Goal: Task Accomplishment & Management: Manage account settings

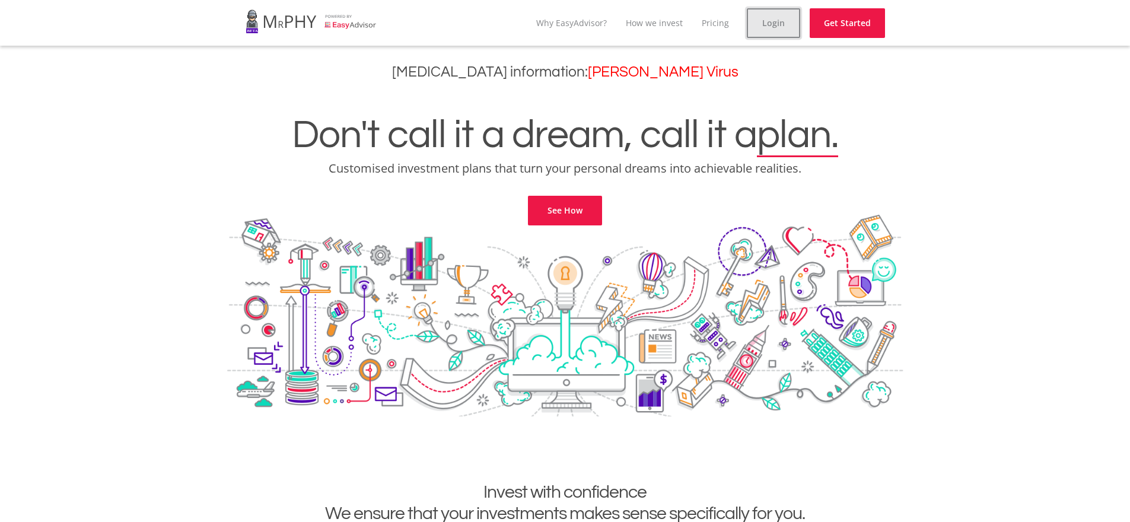
click at [778, 23] on link "Login" at bounding box center [773, 23] width 53 height 30
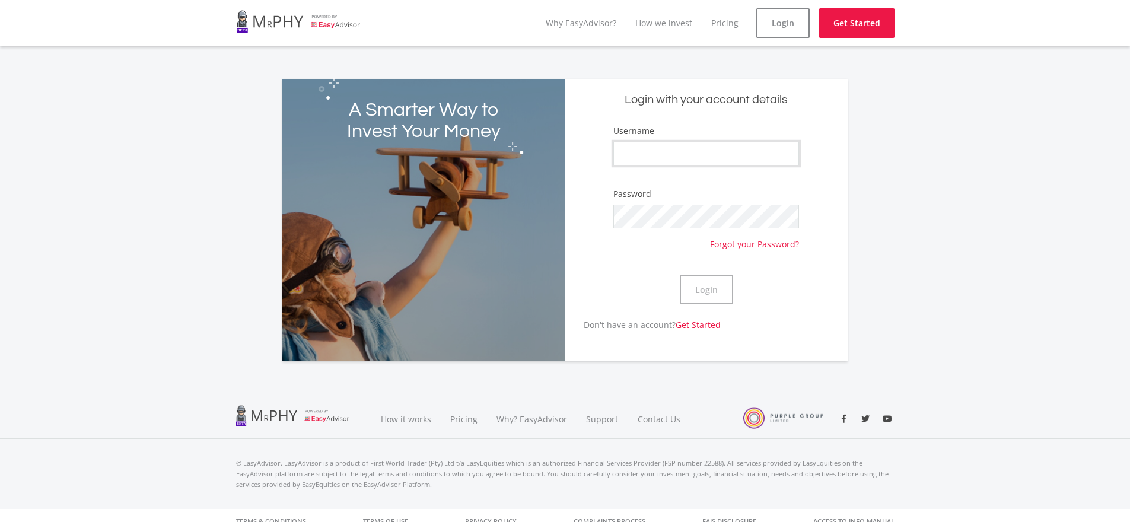
click at [659, 158] on input "Username" at bounding box center [705, 154] width 185 height 24
type input "RenierKruger105"
click at [708, 289] on button "Login" at bounding box center [706, 290] width 53 height 30
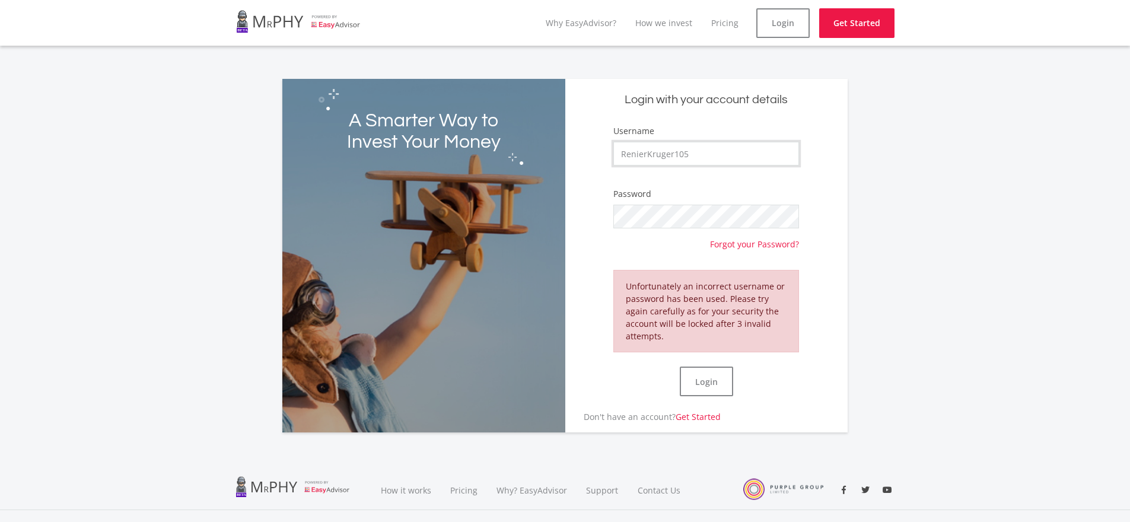
click at [694, 154] on input "RenierKruger105" at bounding box center [705, 154] width 185 height 24
click at [699, 379] on button "Login" at bounding box center [706, 382] width 53 height 30
